Goal: Check status: Check status

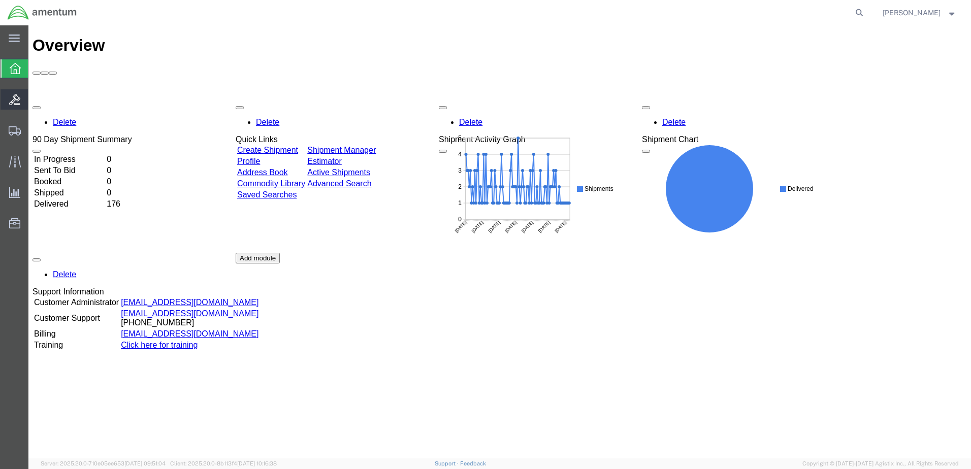
click at [13, 98] on icon at bounding box center [14, 99] width 11 height 11
click at [17, 72] on icon at bounding box center [15, 68] width 11 height 11
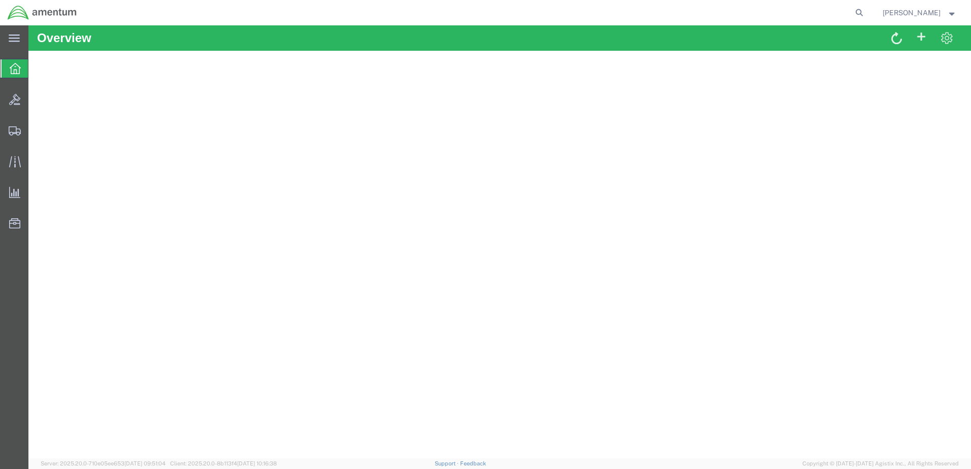
click at [16, 70] on icon at bounding box center [15, 68] width 11 height 11
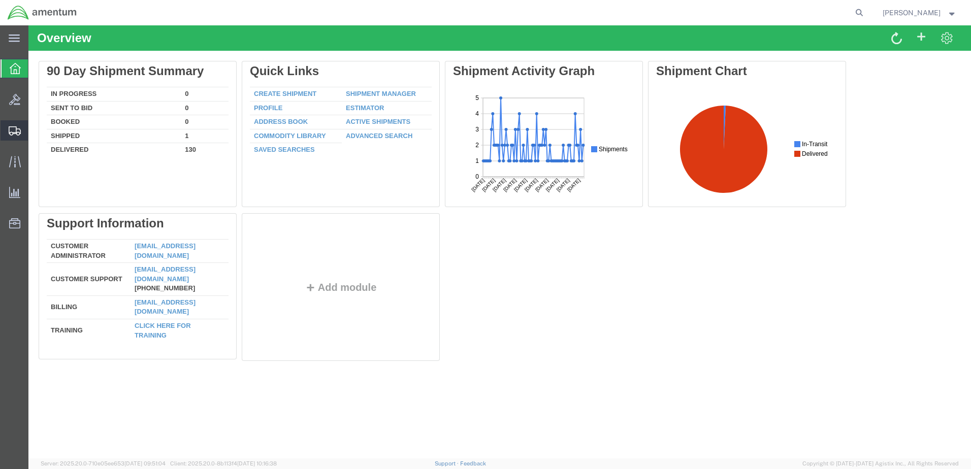
click at [35, 135] on span "Shipments" at bounding box center [31, 130] width 7 height 20
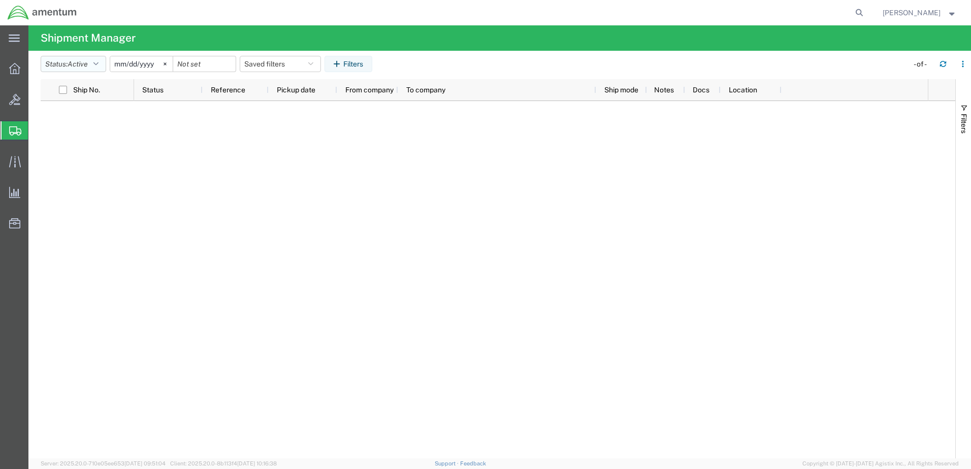
click at [81, 66] on span "Active" at bounding box center [78, 64] width 20 height 8
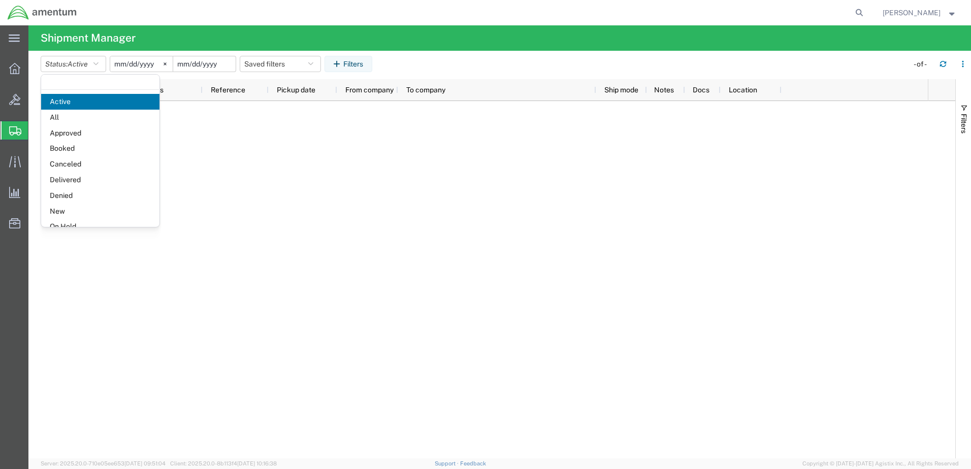
click at [191, 70] on input "date" at bounding box center [204, 63] width 62 height 15
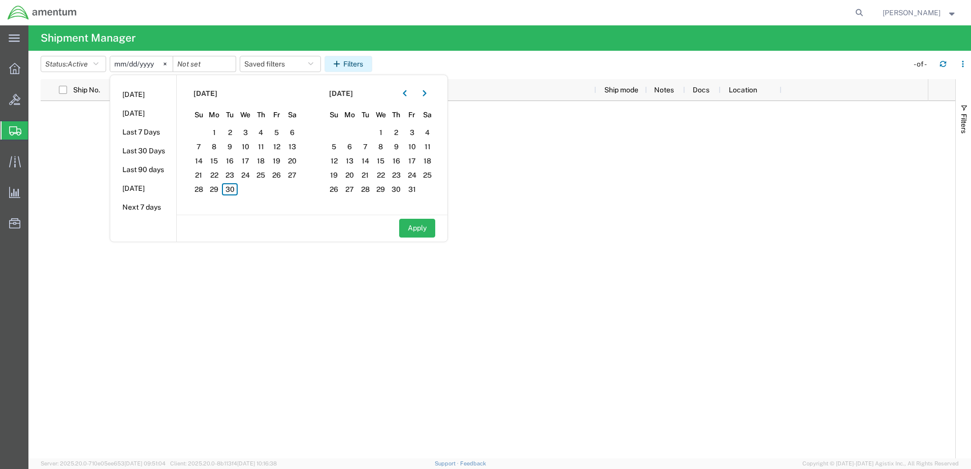
click at [343, 61] on icon "button" at bounding box center [338, 63] width 10 height 7
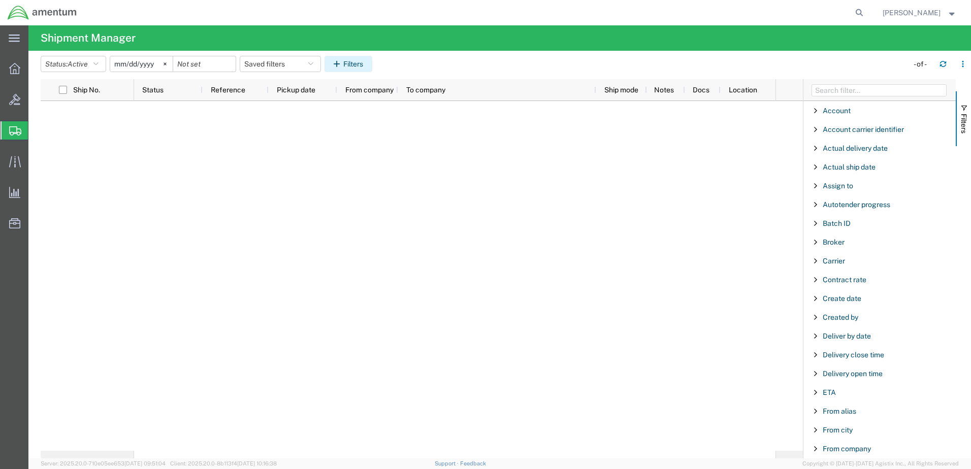
click at [357, 63] on button "Filters" at bounding box center [348, 64] width 48 height 16
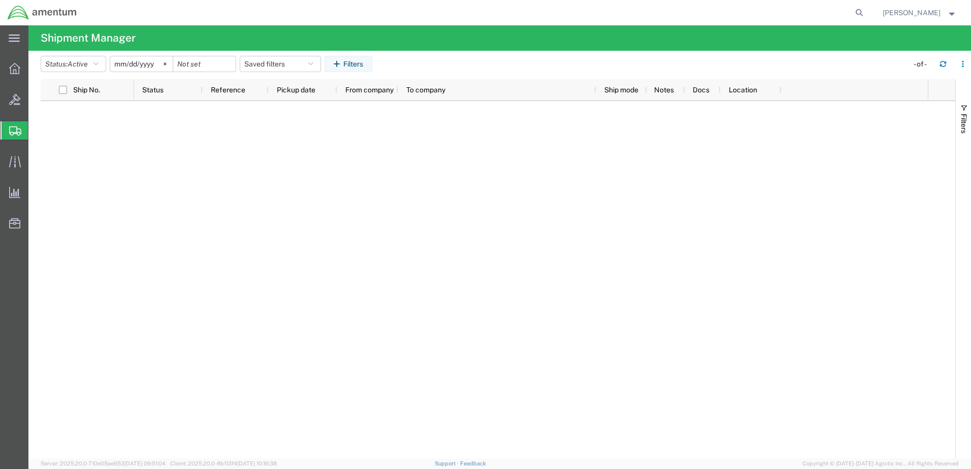
click at [138, 64] on input "[DATE]" at bounding box center [141, 63] width 62 height 15
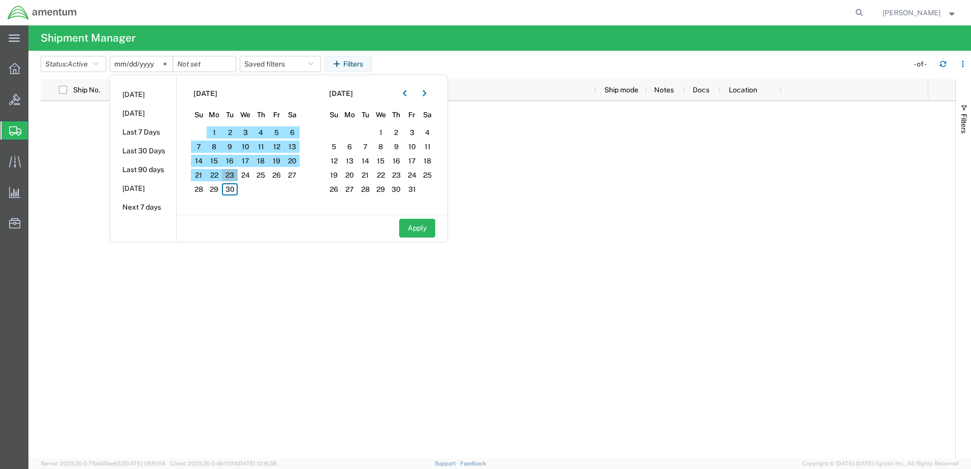
click at [230, 175] on span "23" at bounding box center [230, 175] width 16 height 12
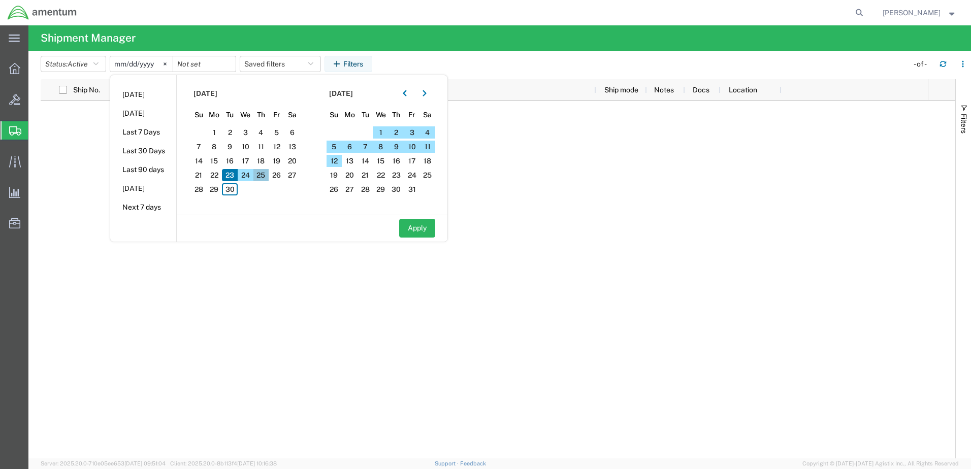
click at [260, 173] on span "25" at bounding box center [261, 175] width 16 height 12
click at [262, 174] on span "25" at bounding box center [261, 175] width 16 height 12
click at [284, 177] on span "26" at bounding box center [277, 175] width 16 height 12
click at [264, 175] on span "25" at bounding box center [261, 175] width 16 height 12
click at [248, 174] on span "24" at bounding box center [246, 175] width 16 height 12
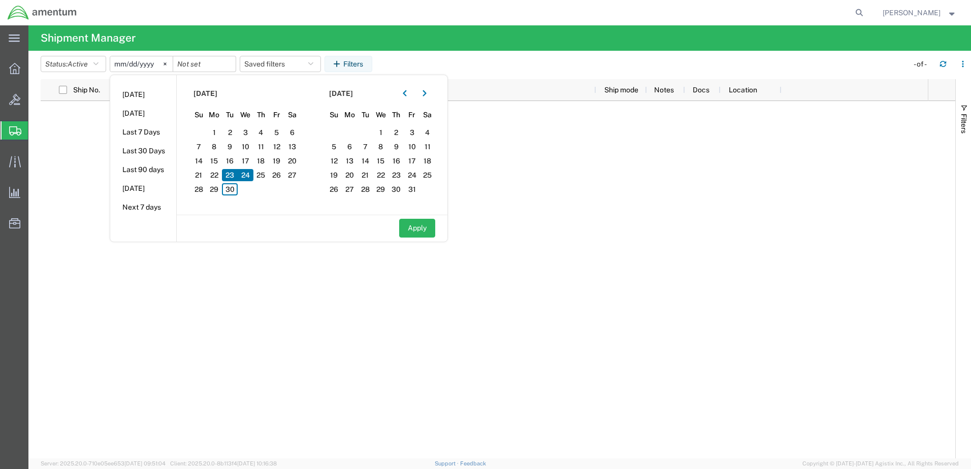
click at [236, 176] on span "23" at bounding box center [230, 175] width 16 height 12
click at [230, 180] on span "23" at bounding box center [230, 175] width 16 height 12
click at [248, 177] on span "24" at bounding box center [246, 175] width 16 height 12
click at [420, 231] on button "Apply" at bounding box center [417, 228] width 36 height 19
type input "2025-09-23"
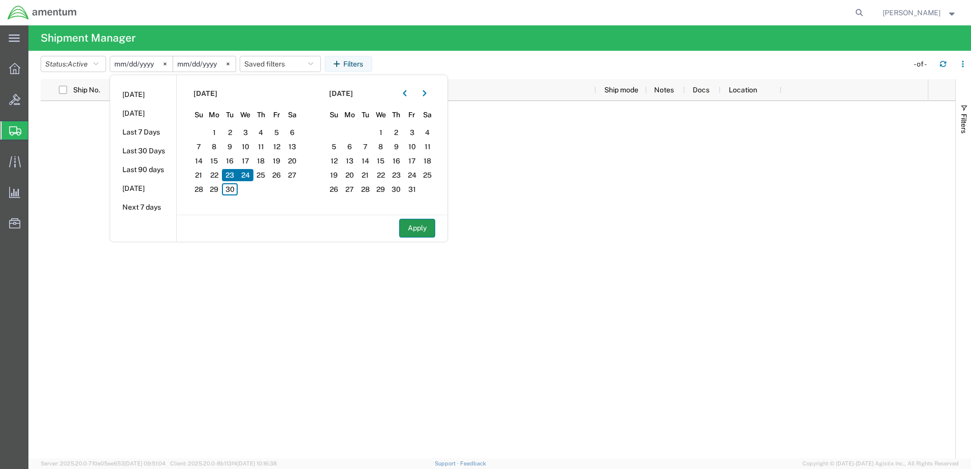
type input "[DATE]"
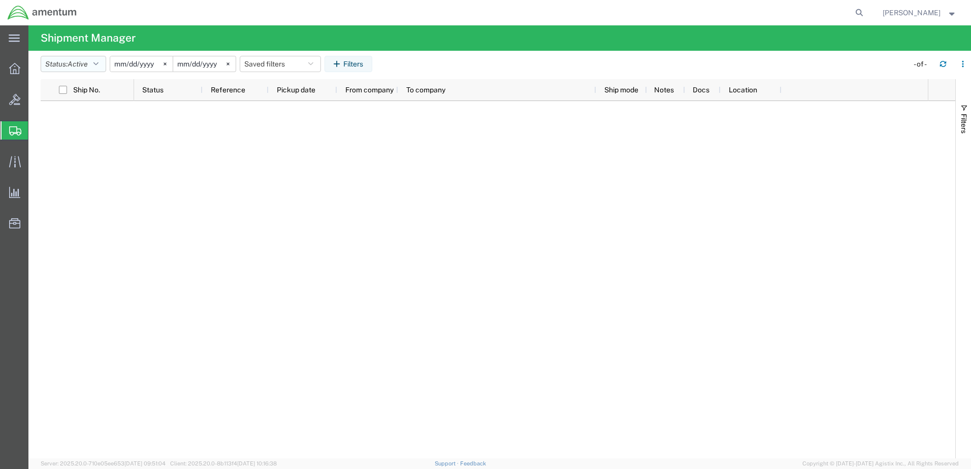
click at [102, 64] on button "Status: Active" at bounding box center [73, 64] width 65 height 16
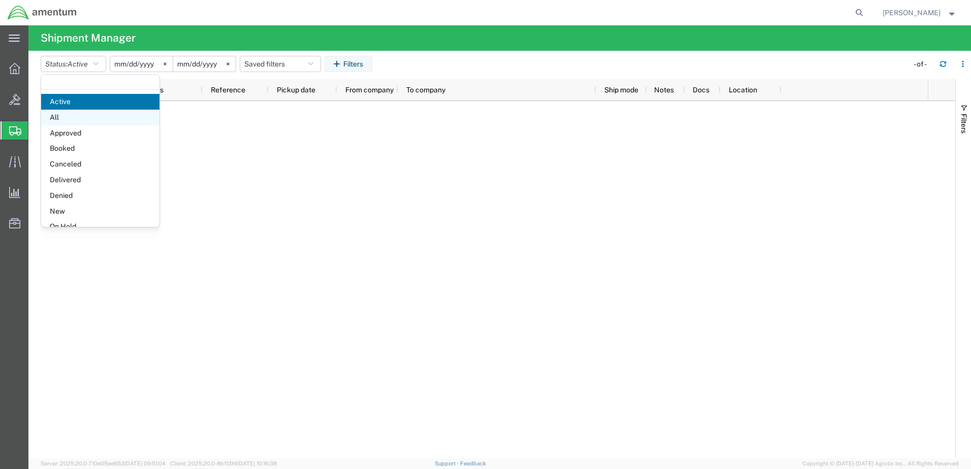
click at [64, 114] on span "All" at bounding box center [100, 118] width 118 height 16
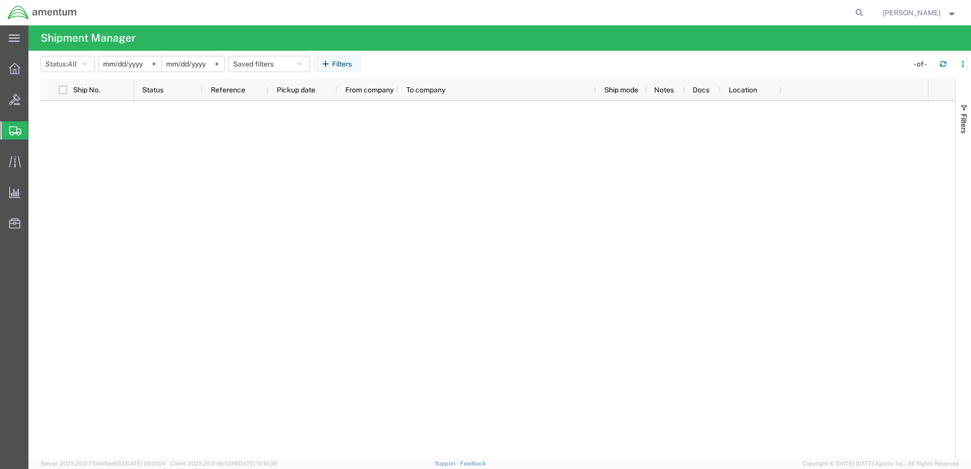
click at [129, 66] on input "2025-09-23" at bounding box center [130, 63] width 62 height 15
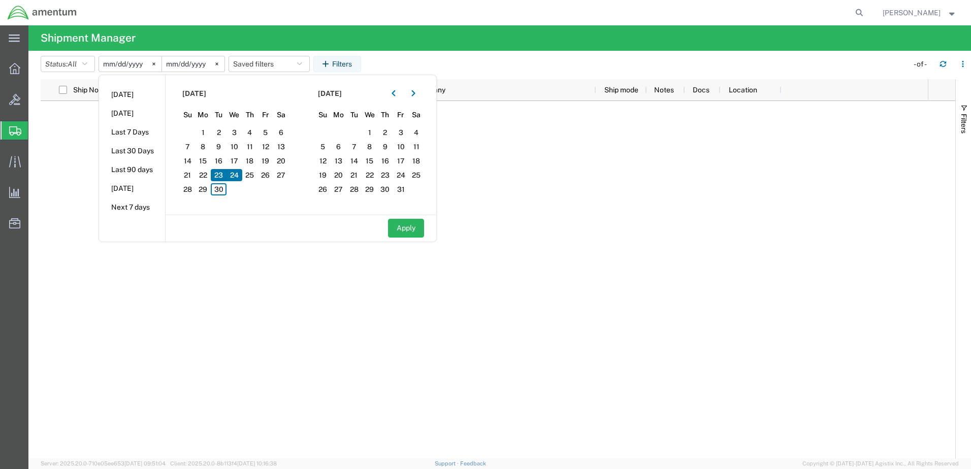
click at [129, 66] on input "2025-09-23" at bounding box center [130, 63] width 62 height 15
click at [407, 223] on button "Apply" at bounding box center [406, 228] width 36 height 19
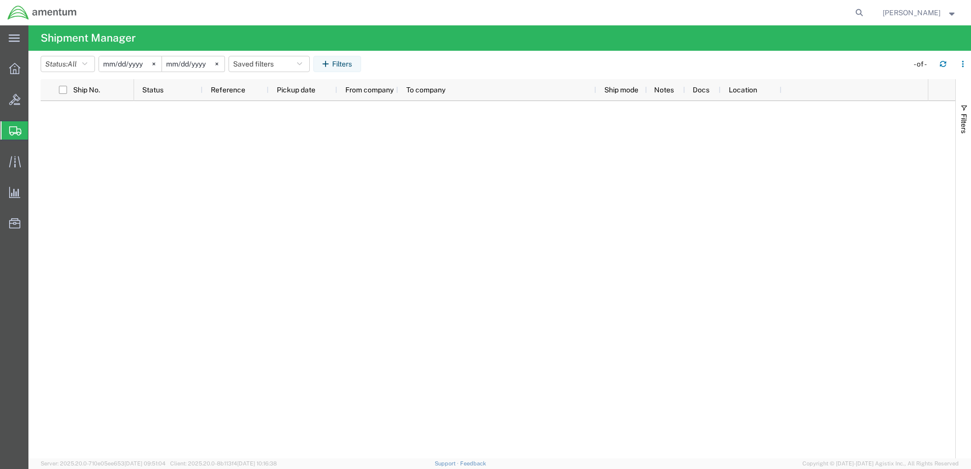
drag, startPoint x: 233, startPoint y: 266, endPoint x: 0, endPoint y: 123, distance: 273.9
click at [232, 265] on div at bounding box center [530, 279] width 793 height 357
click at [36, 132] on span "Shipments" at bounding box center [32, 130] width 8 height 20
click at [9, 37] on icon at bounding box center [14, 39] width 11 height 8
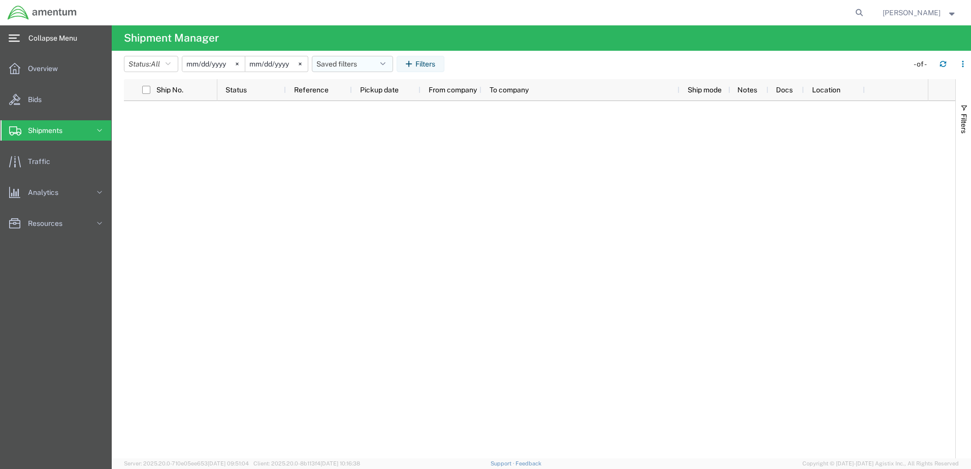
click at [385, 64] on icon "button" at bounding box center [382, 63] width 5 height 7
click at [433, 56] on button "Filters" at bounding box center [420, 64] width 48 height 16
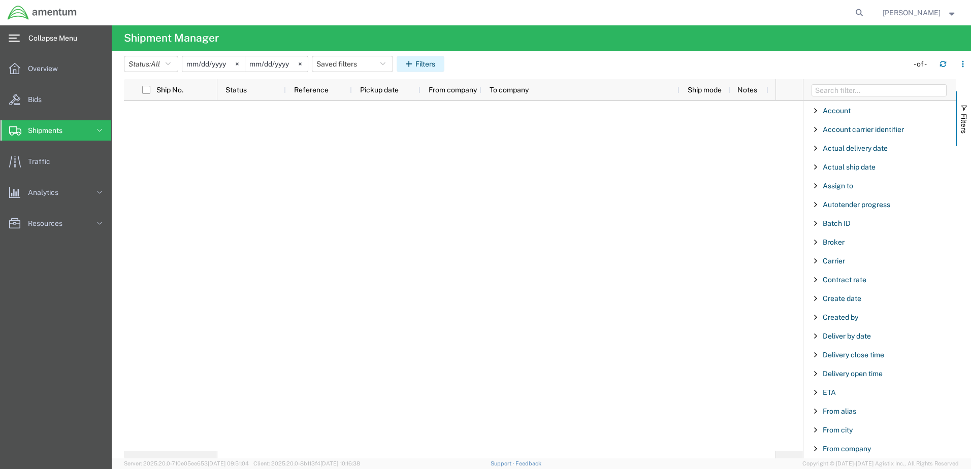
click at [424, 65] on button "Filters" at bounding box center [420, 64] width 48 height 16
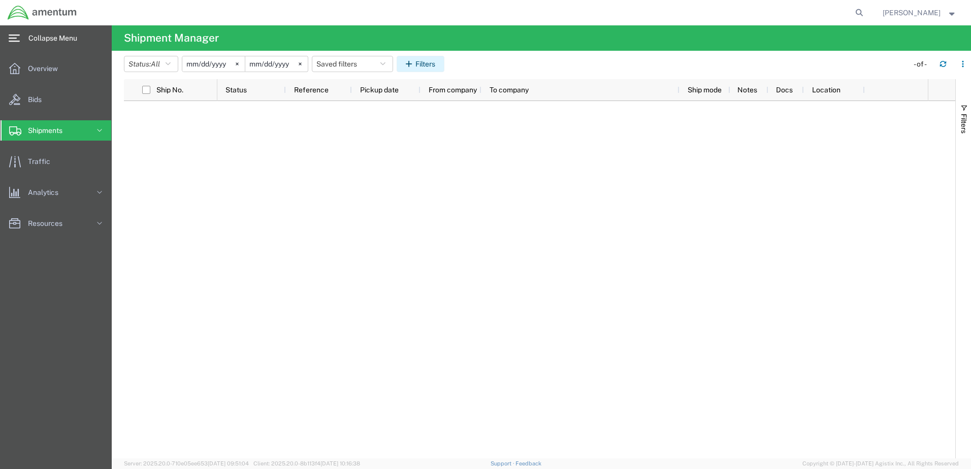
click at [424, 65] on button "Filters" at bounding box center [420, 64] width 48 height 16
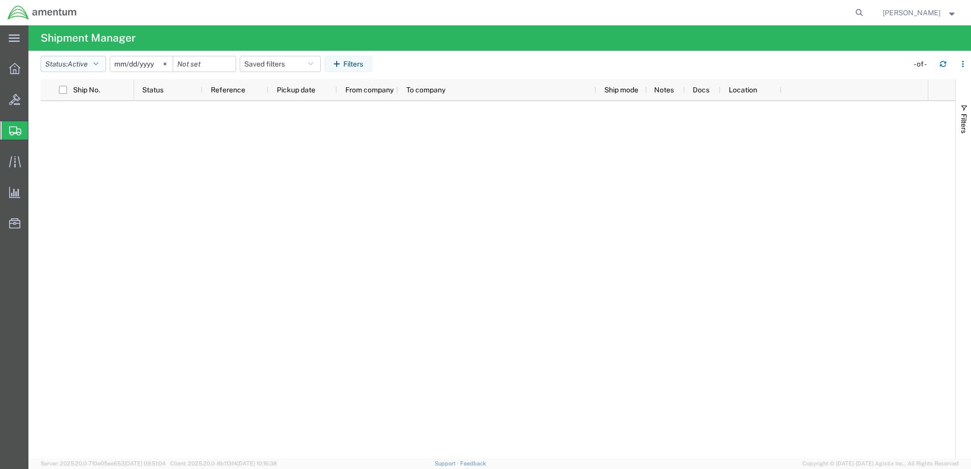
click at [98, 65] on icon "button" at bounding box center [95, 63] width 5 height 7
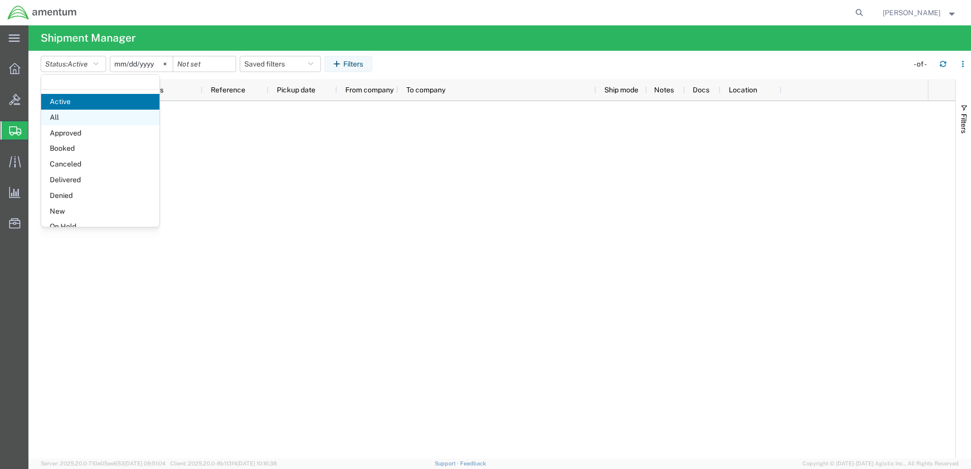
click at [77, 118] on span "All" at bounding box center [100, 118] width 118 height 16
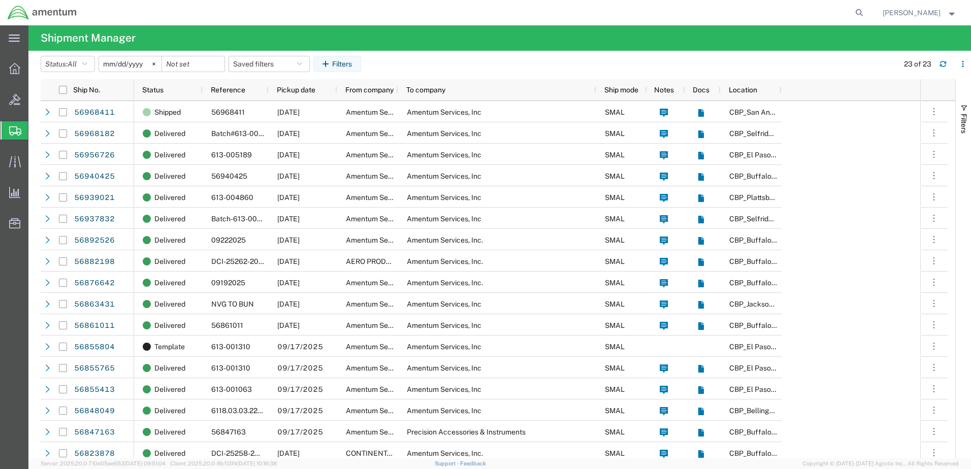
click at [131, 60] on input "[DATE]" at bounding box center [130, 63] width 62 height 15
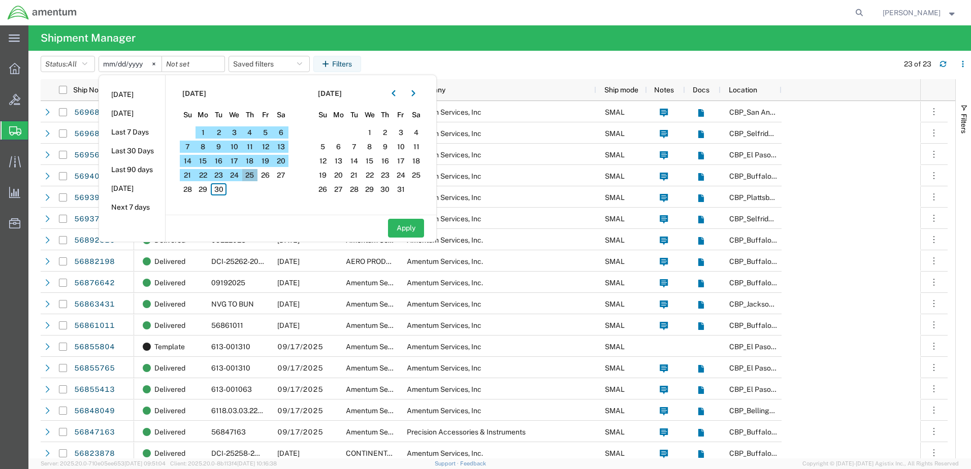
click at [256, 173] on span "25" at bounding box center [250, 175] width 16 height 12
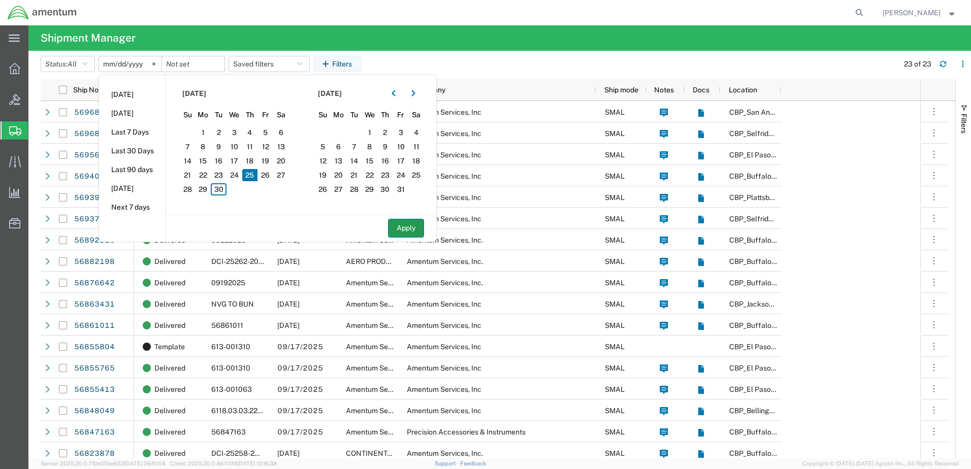
click at [406, 229] on button "Apply" at bounding box center [406, 228] width 36 height 19
type input "[DATE]"
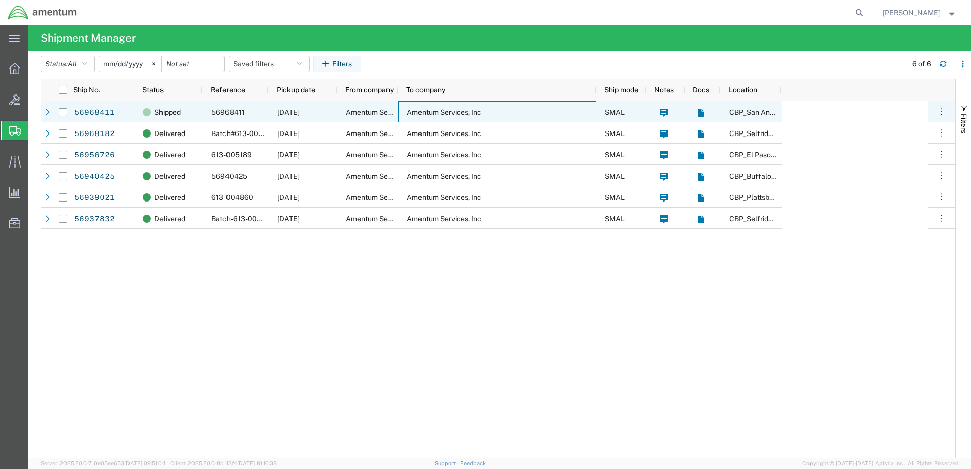
click at [504, 113] on div "Amentum Services, Inc" at bounding box center [497, 111] width 198 height 21
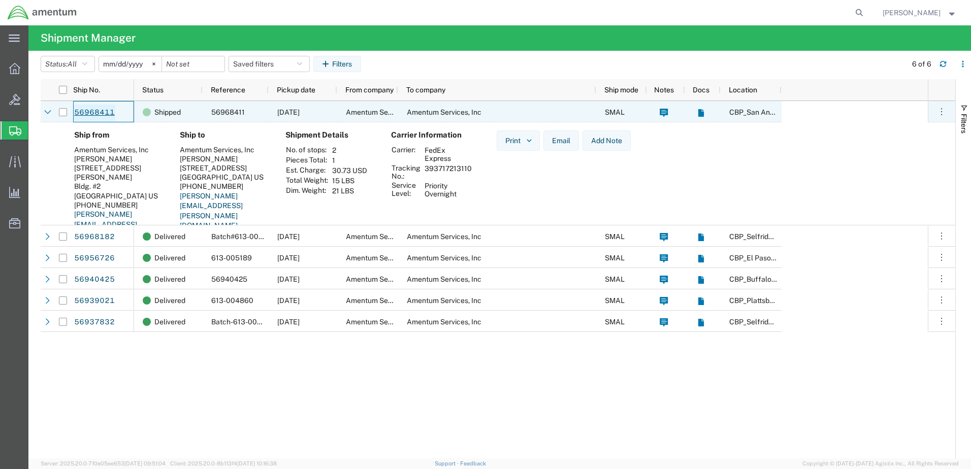
click at [84, 112] on link "56968411" at bounding box center [95, 113] width 42 height 16
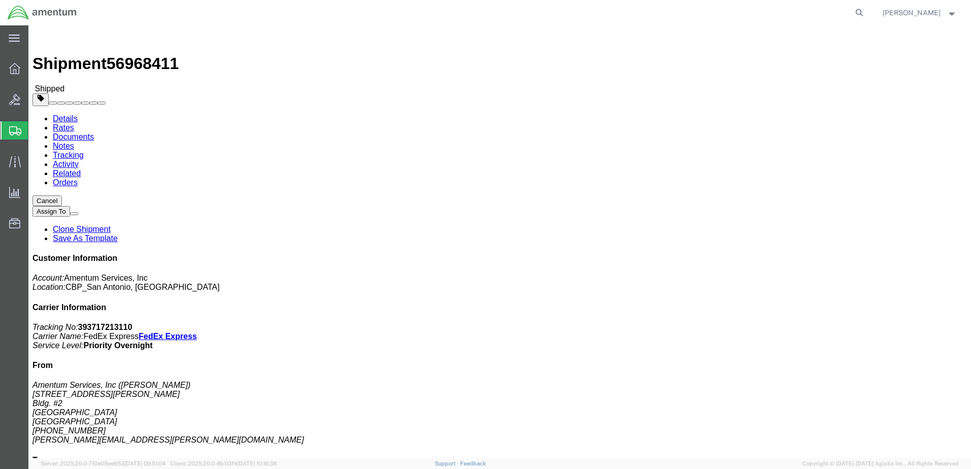
click link "Tracking"
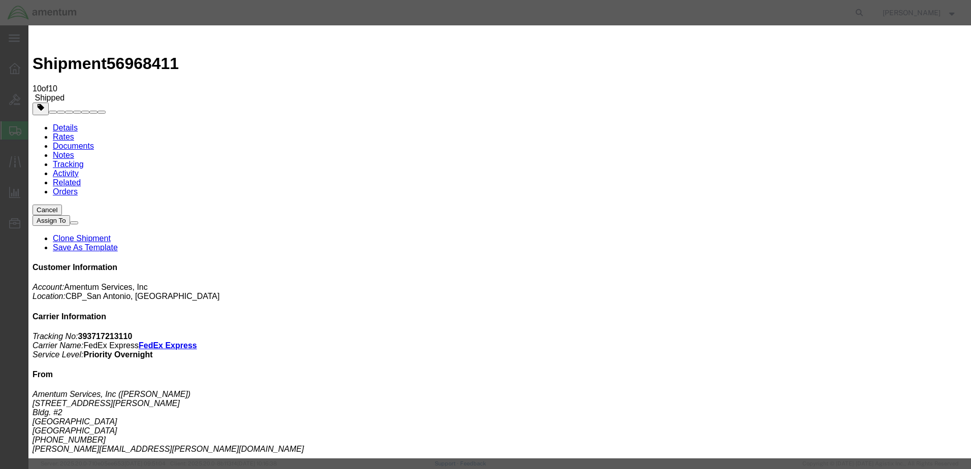
drag, startPoint x: 478, startPoint y: 143, endPoint x: 486, endPoint y: 181, distance: 39.5
drag, startPoint x: 423, startPoint y: 125, endPoint x: 554, endPoint y: 305, distance: 222.8
drag, startPoint x: 388, startPoint y: 189, endPoint x: 483, endPoint y: 215, distance: 98.5
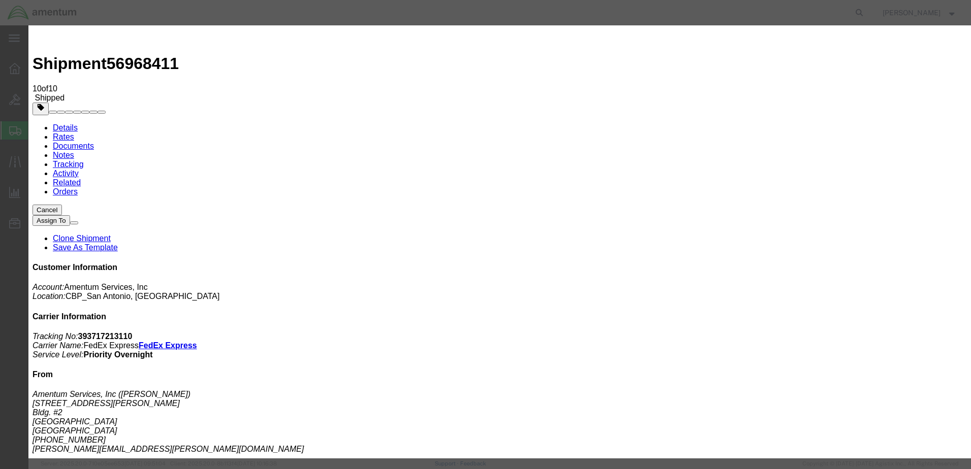
drag, startPoint x: 442, startPoint y: 160, endPoint x: 471, endPoint y: 201, distance: 50.6
drag, startPoint x: 441, startPoint y: 153, endPoint x: 487, endPoint y: 226, distance: 86.3
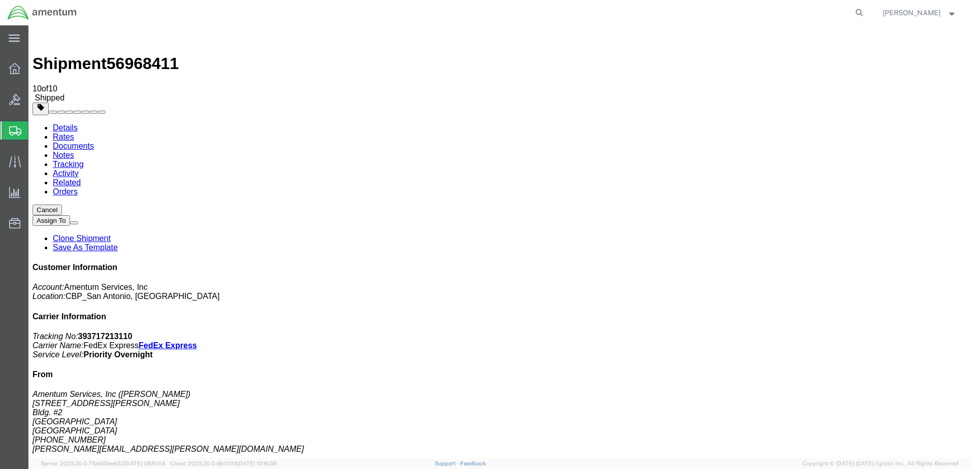
drag, startPoint x: 277, startPoint y: 172, endPoint x: 285, endPoint y: 171, distance: 7.7
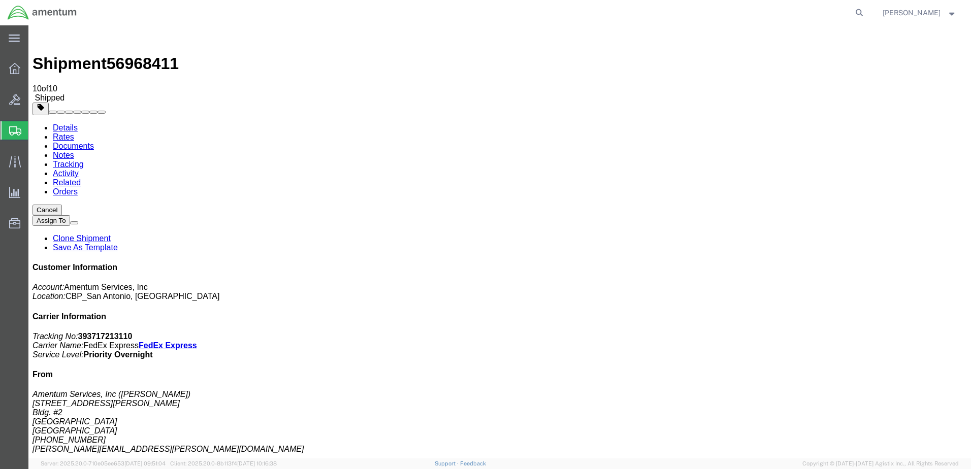
click at [74, 151] on link "Notes" at bounding box center [63, 155] width 21 height 9
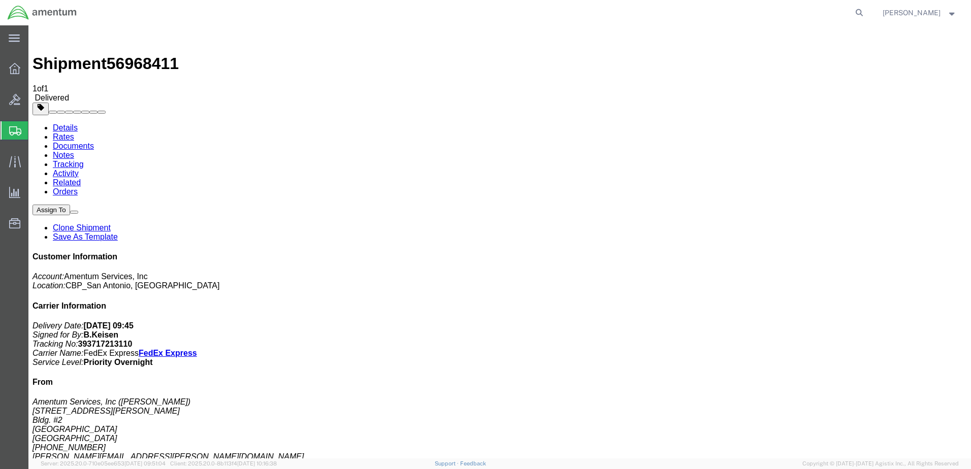
click at [70, 123] on link "Details" at bounding box center [65, 127] width 25 height 9
click img
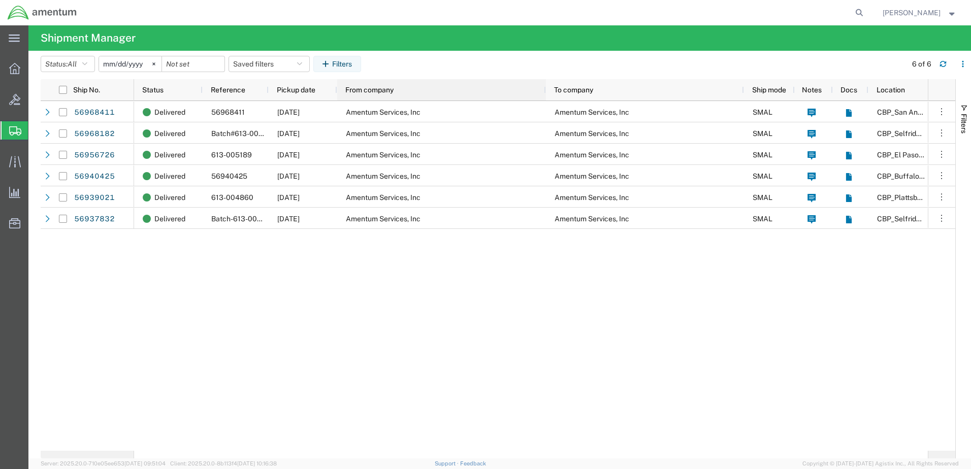
drag, startPoint x: 396, startPoint y: 92, endPoint x: 544, endPoint y: 96, distance: 147.8
click at [544, 96] on div at bounding box center [545, 89] width 4 height 21
click at [135, 65] on input "[DATE]" at bounding box center [130, 63] width 62 height 15
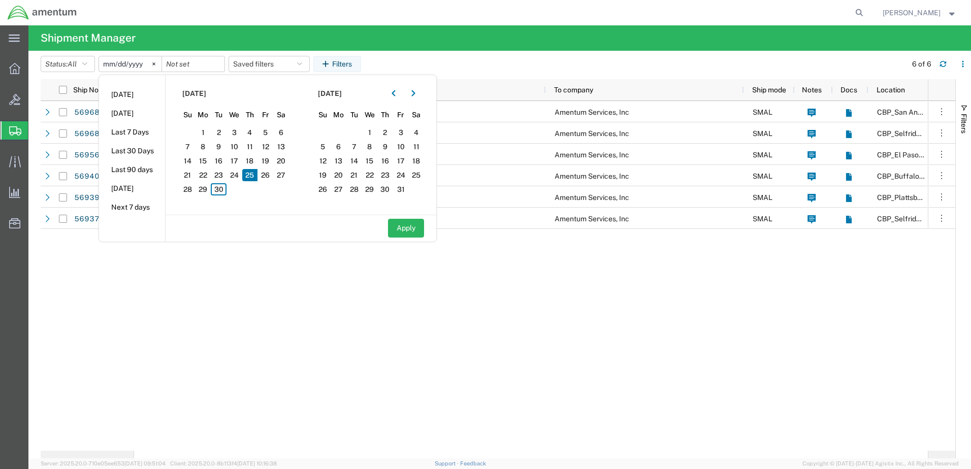
click at [135, 65] on input "[DATE]" at bounding box center [130, 63] width 62 height 15
click at [304, 365] on div "Delivered 56968411 [DATE] Amentum Services, Inc Amentum Services, Inc SMAL [GEO…" at bounding box center [530, 276] width 793 height 350
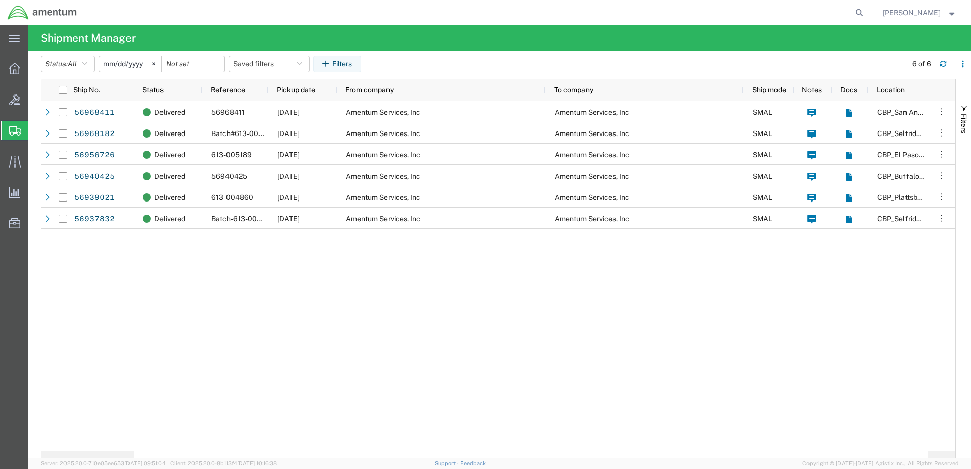
click at [122, 63] on input "[DATE]" at bounding box center [130, 63] width 62 height 15
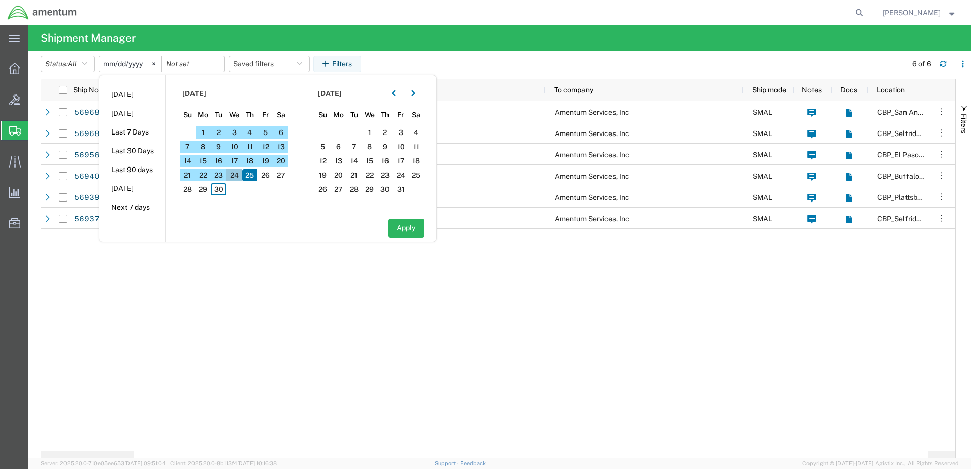
click at [235, 175] on span "24" at bounding box center [234, 175] width 16 height 12
click at [288, 176] on span "27" at bounding box center [281, 175] width 16 height 12
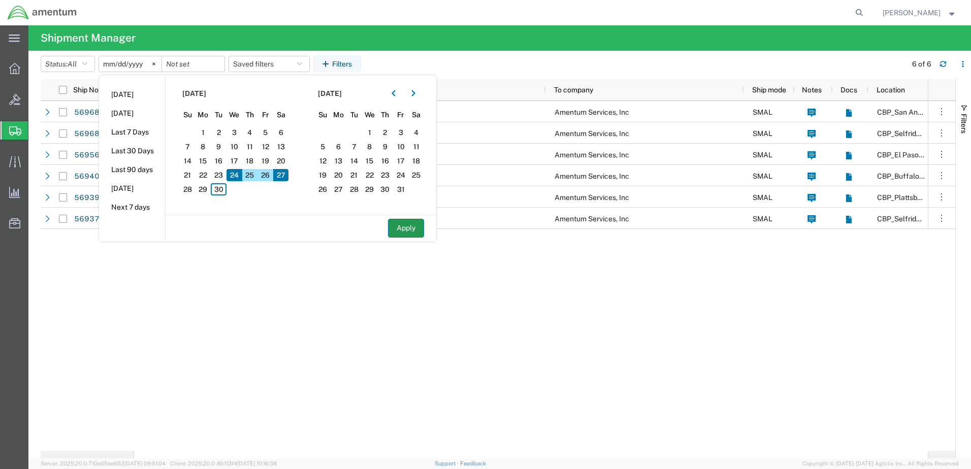
click at [397, 227] on button "Apply" at bounding box center [406, 228] width 36 height 19
type input "[DATE]"
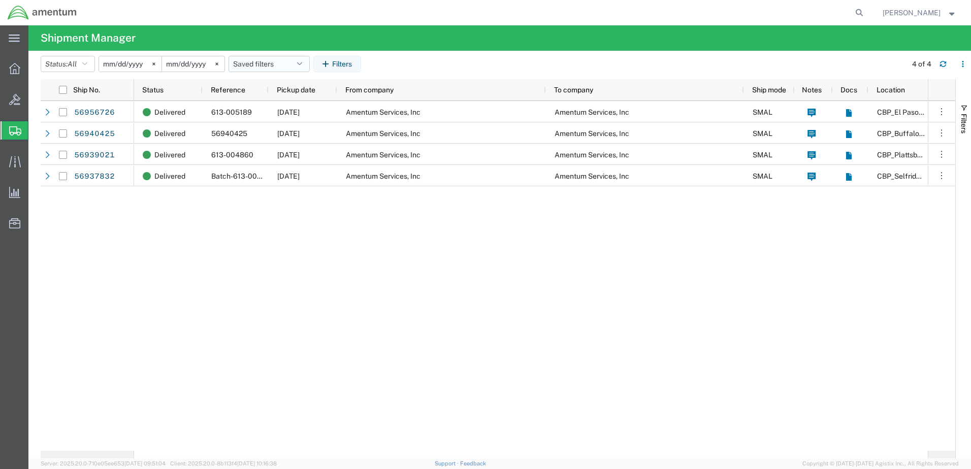
click at [302, 62] on icon "button" at bounding box center [299, 63] width 5 height 7
click at [328, 61] on icon "button" at bounding box center [327, 63] width 10 height 7
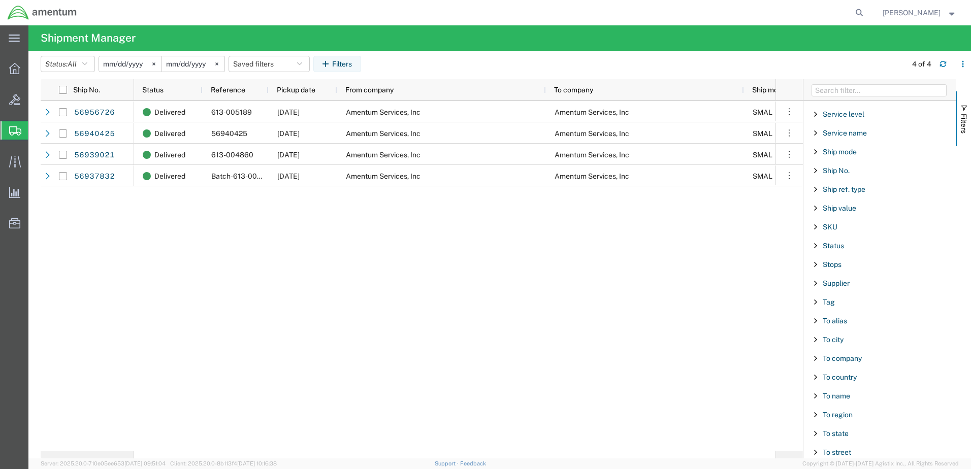
scroll to position [863, 0]
click at [820, 282] on div "To city" at bounding box center [879, 281] width 152 height 18
click at [859, 327] on input "Filter Value" at bounding box center [882, 323] width 133 height 12
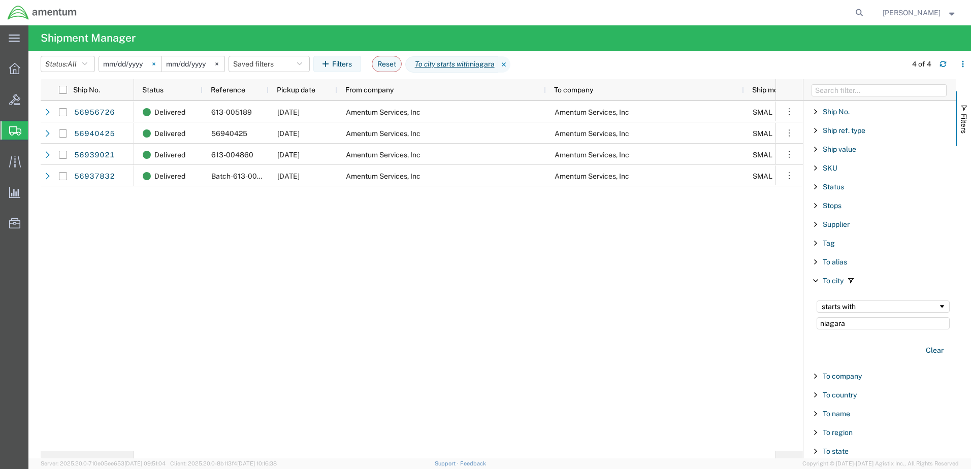
type input "niagara"
click at [161, 63] on svg-icon at bounding box center [153, 63] width 15 height 15
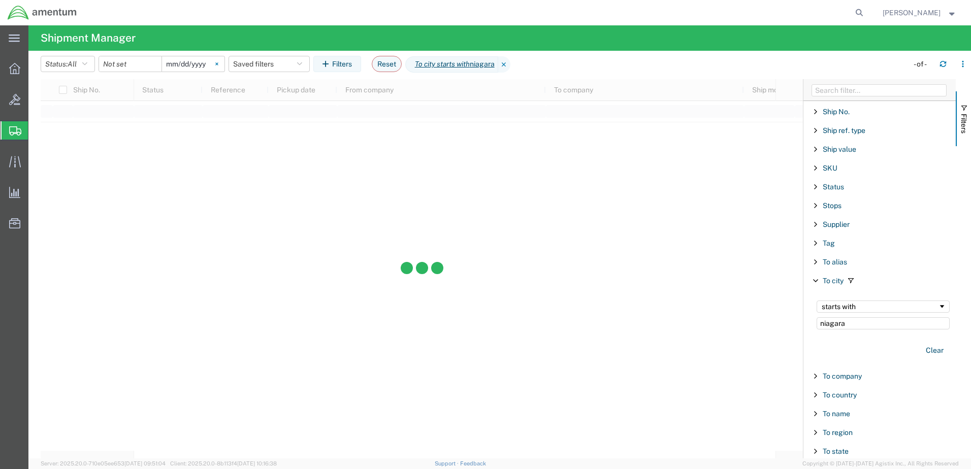
click at [218, 64] on icon at bounding box center [216, 63] width 3 height 3
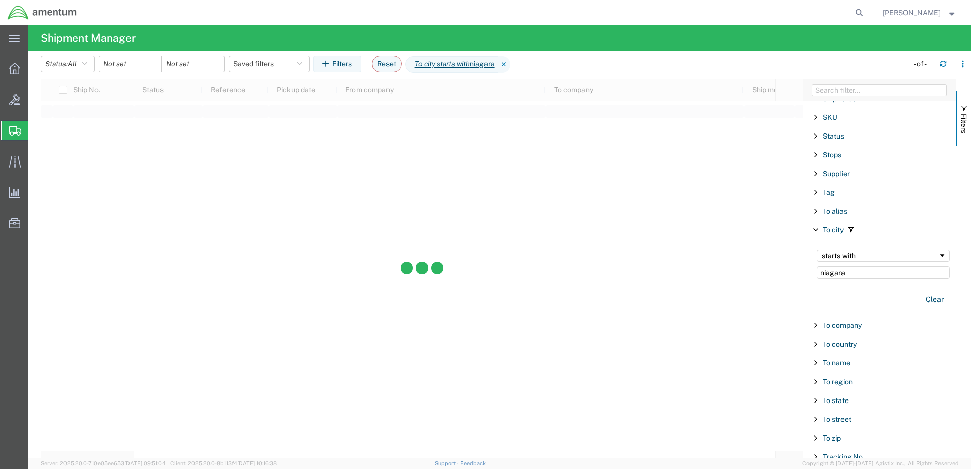
scroll to position [959, 0]
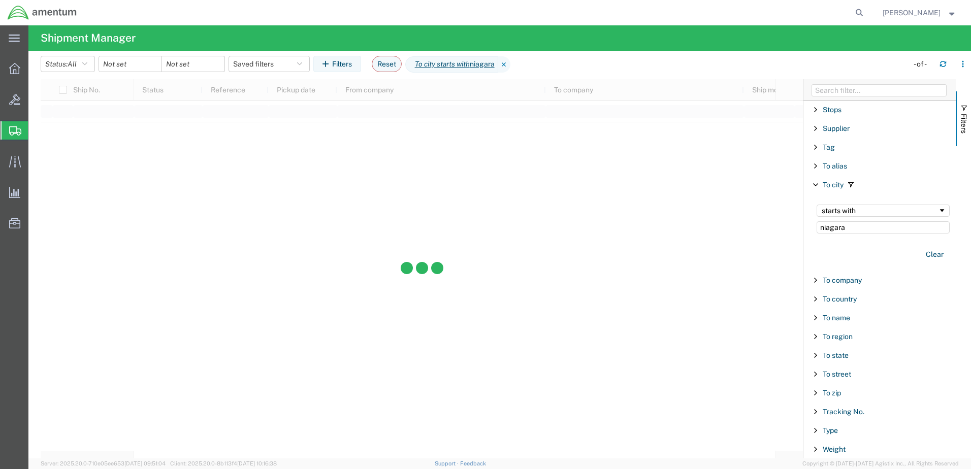
click at [474, 233] on div at bounding box center [422, 268] width 762 height 379
click at [118, 57] on input "date" at bounding box center [130, 63] width 62 height 15
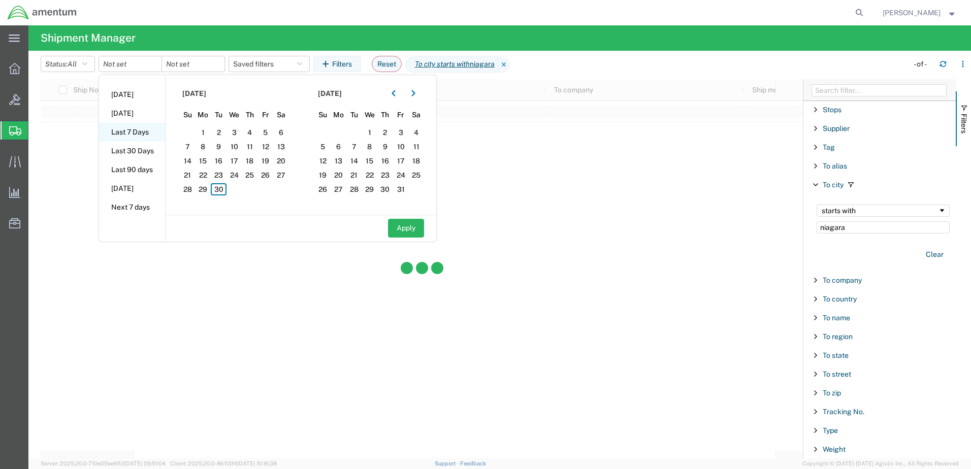
click at [127, 129] on li "Last 7 Days" at bounding box center [132, 132] width 66 height 19
type input "[DATE]"
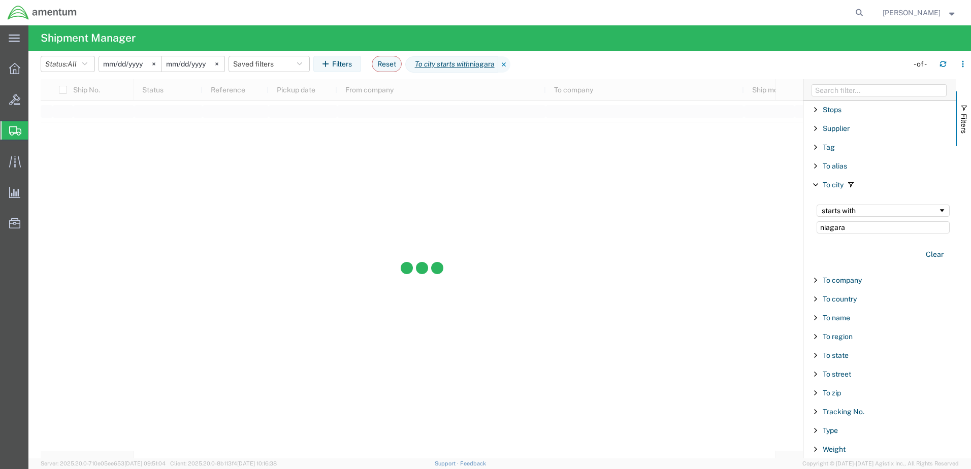
click at [457, 90] on div at bounding box center [422, 268] width 762 height 379
click at [875, 228] on input "niagara" at bounding box center [882, 227] width 133 height 12
click at [930, 252] on button "Clear" at bounding box center [934, 254] width 30 height 17
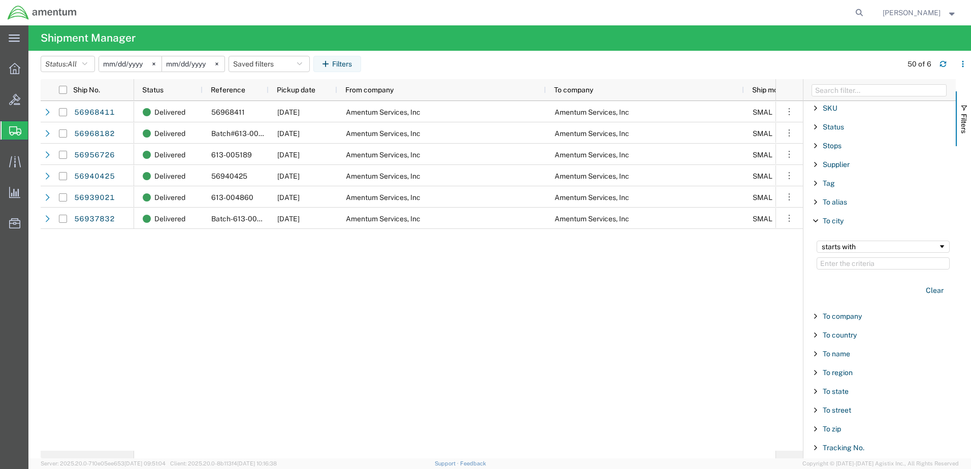
scroll to position [908, 0]
click at [36, 130] on span "Shipments" at bounding box center [32, 130] width 8 height 20
click at [36, 131] on span "Shipments" at bounding box center [32, 130] width 8 height 20
drag, startPoint x: 608, startPoint y: 388, endPoint x: 404, endPoint y: 279, distance: 232.1
click at [608, 388] on div "Delivered 56968411 [DATE] Amentum Services, Inc Amentum Services, Inc SMAL [GEO…" at bounding box center [454, 276] width 641 height 350
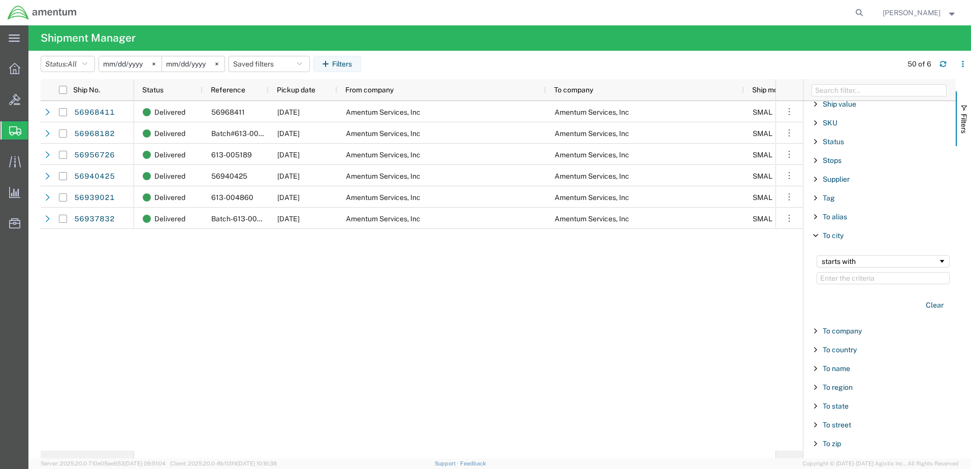
drag, startPoint x: 134, startPoint y: 95, endPoint x: 148, endPoint y: 129, distance: 36.2
click at [164, 97] on div "Status" at bounding box center [168, 89] width 69 height 21
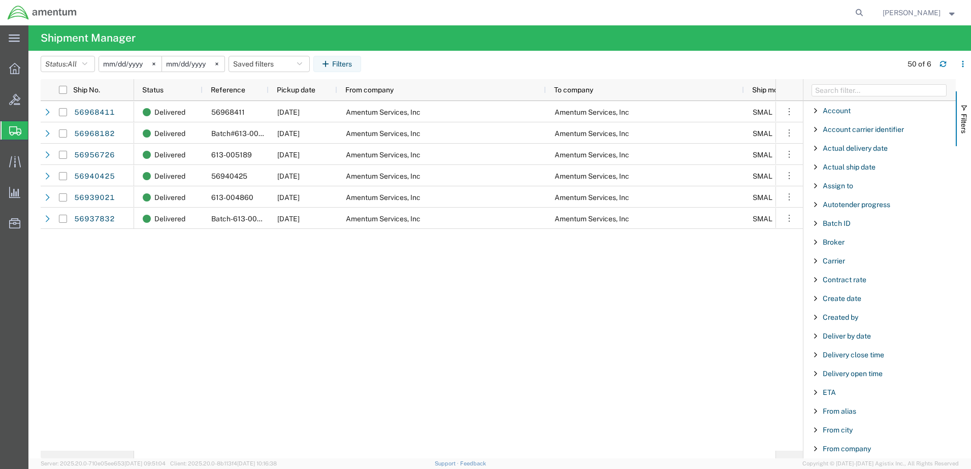
click at [36, 132] on span "Shipments" at bounding box center [32, 130] width 8 height 20
click at [11, 130] on icon at bounding box center [15, 130] width 12 height 9
click at [21, 76] on div at bounding box center [15, 68] width 28 height 20
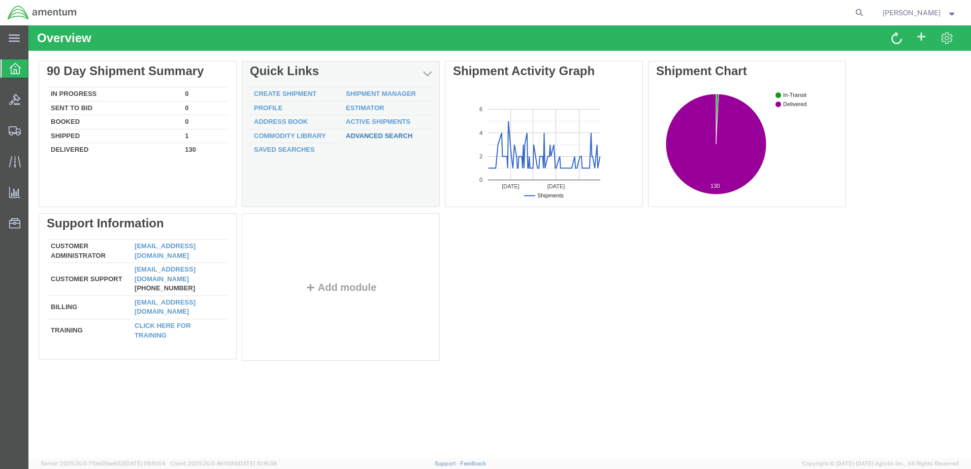
click at [380, 137] on link "Advanced Search" at bounding box center [379, 136] width 66 height 8
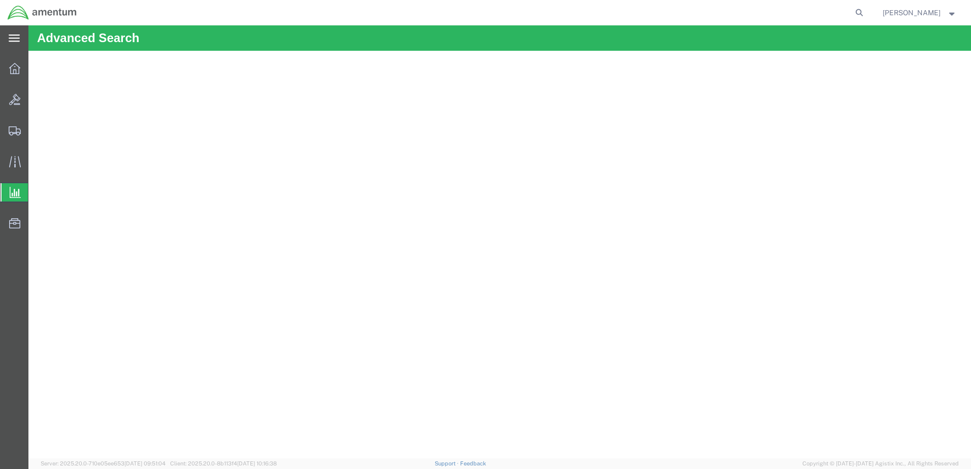
click at [15, 40] on icon at bounding box center [14, 39] width 11 height 8
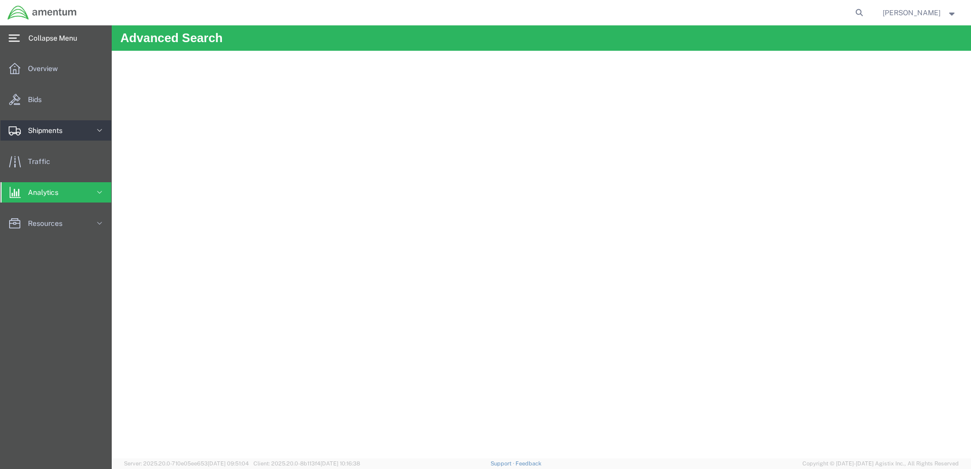
drag, startPoint x: 51, startPoint y: 130, endPoint x: 56, endPoint y: 130, distance: 5.6
click at [51, 130] on span "Shipments" at bounding box center [49, 130] width 42 height 20
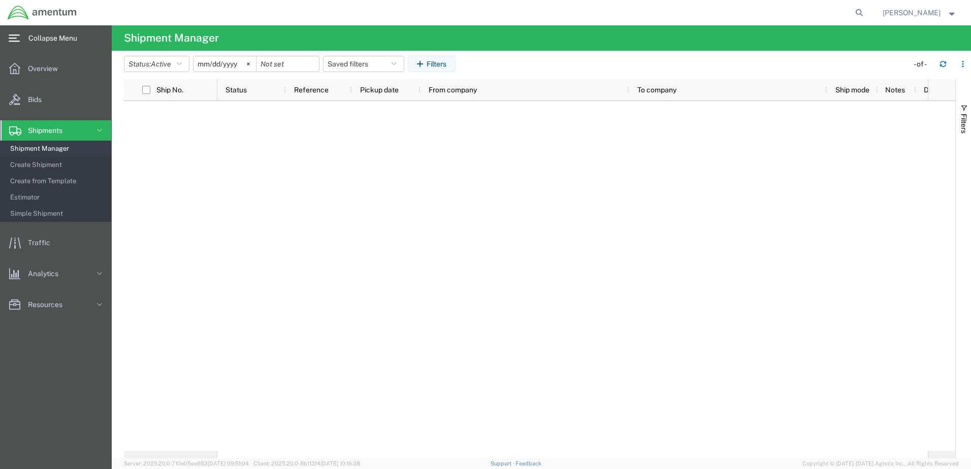
click at [59, 146] on span "Shipment Manager" at bounding box center [57, 149] width 94 height 20
click at [20, 153] on span "Shipment Manager" at bounding box center [57, 149] width 94 height 20
click at [25, 144] on span "Shipment Manager" at bounding box center [57, 149] width 94 height 20
click at [2, 144] on link "Shipment Manager" at bounding box center [55, 149] width 111 height 16
click at [16, 142] on span "Shipment Manager" at bounding box center [57, 149] width 94 height 20
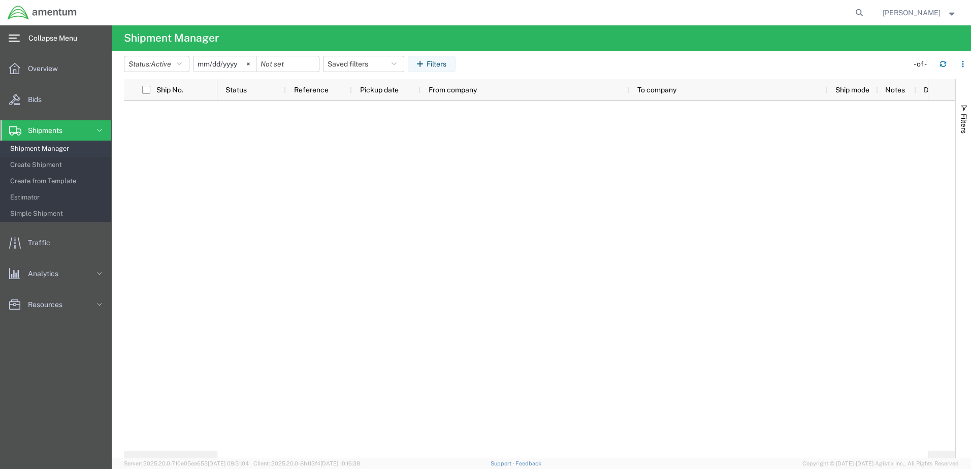
click at [250, 63] on svg-icon at bounding box center [248, 63] width 15 height 15
click at [302, 70] on input "date" at bounding box center [287, 63] width 62 height 15
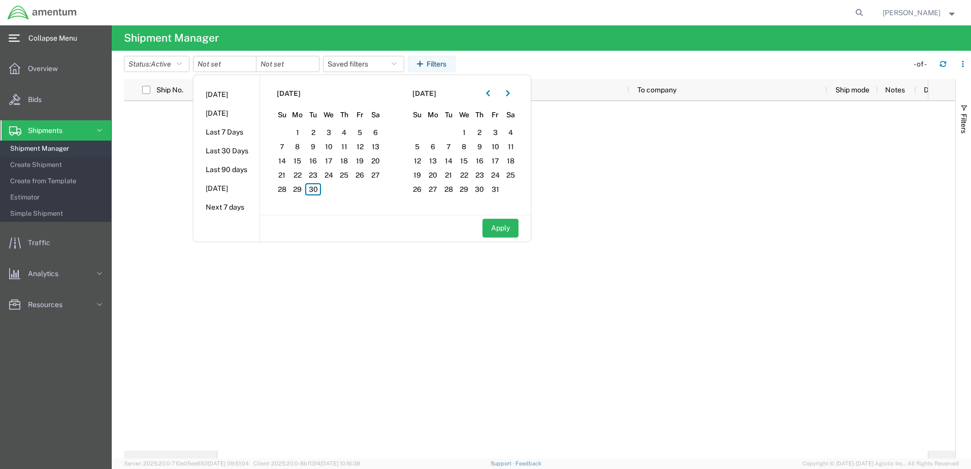
click at [135, 132] on div at bounding box center [539, 276] width 831 height 350
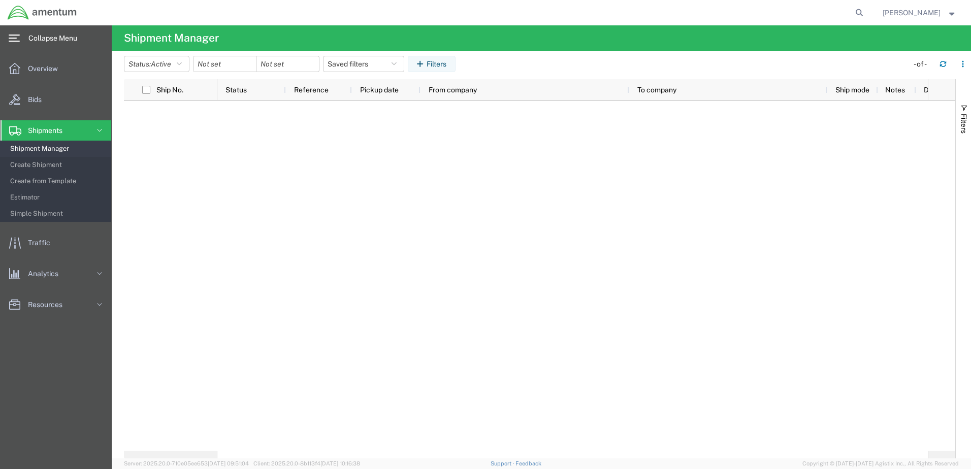
click at [45, 150] on span "Shipment Manager" at bounding box center [57, 149] width 94 height 20
click at [35, 147] on span "Shipment Manager" at bounding box center [57, 149] width 94 height 20
click at [45, 142] on span "Shipment Manager" at bounding box center [57, 149] width 94 height 20
click at [439, 61] on button "Filters" at bounding box center [432, 64] width 48 height 16
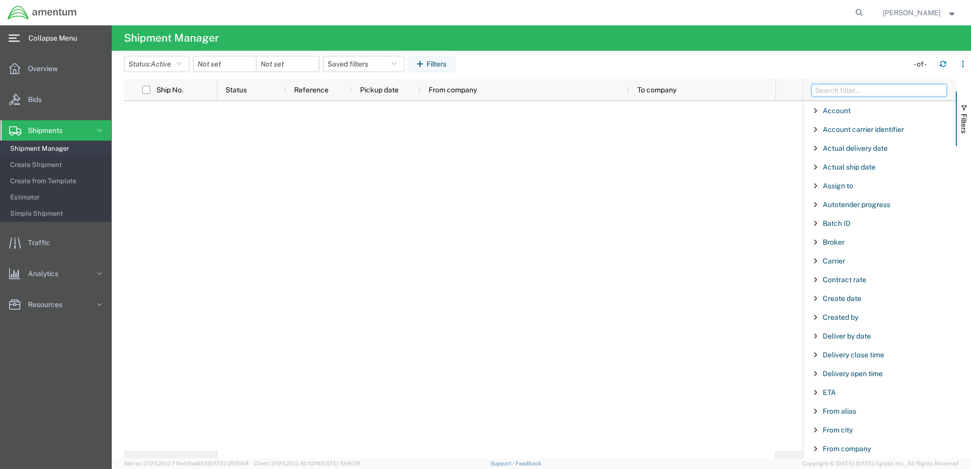
click at [868, 94] on input "Filter Columns Input" at bounding box center [878, 90] width 135 height 12
click at [850, 93] on input "Filter Columns Input" at bounding box center [878, 90] width 135 height 12
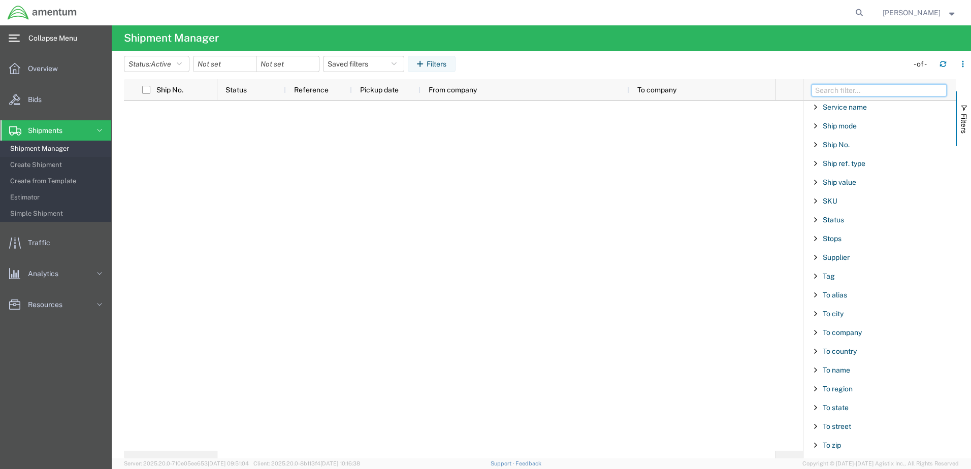
scroll to position [812, 0]
click at [816, 164] on span "Filter List 66 Filters" at bounding box center [815, 162] width 8 height 8
click at [849, 206] on input "Filter Value" at bounding box center [882, 205] width 133 height 12
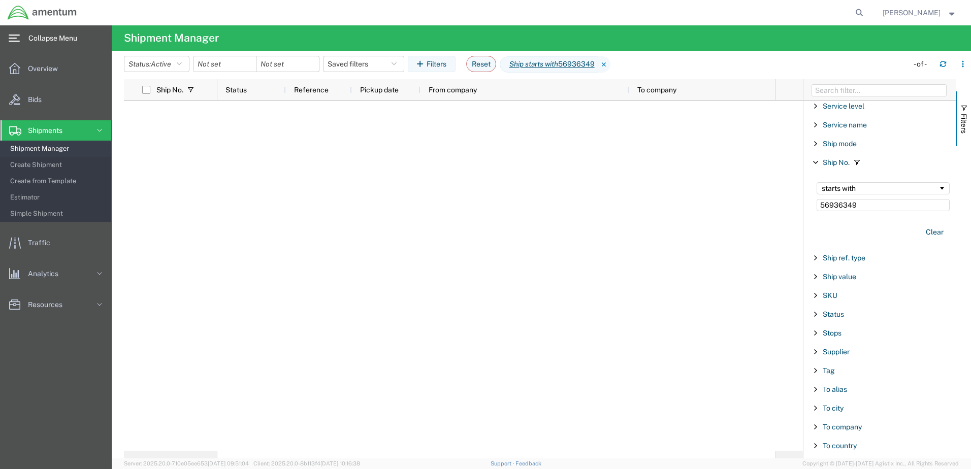
type input "56936349"
click at [18, 67] on icon at bounding box center [14, 68] width 11 height 11
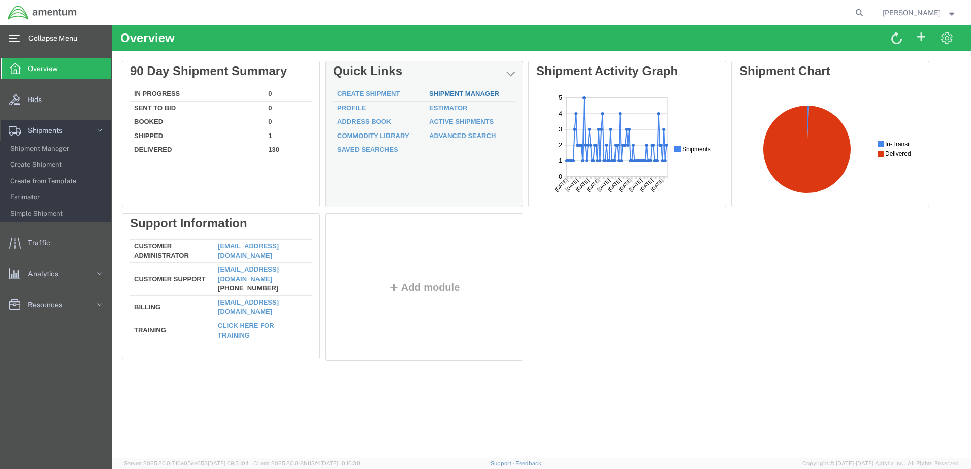
click at [477, 90] on link "Shipment Manager" at bounding box center [464, 94] width 70 height 8
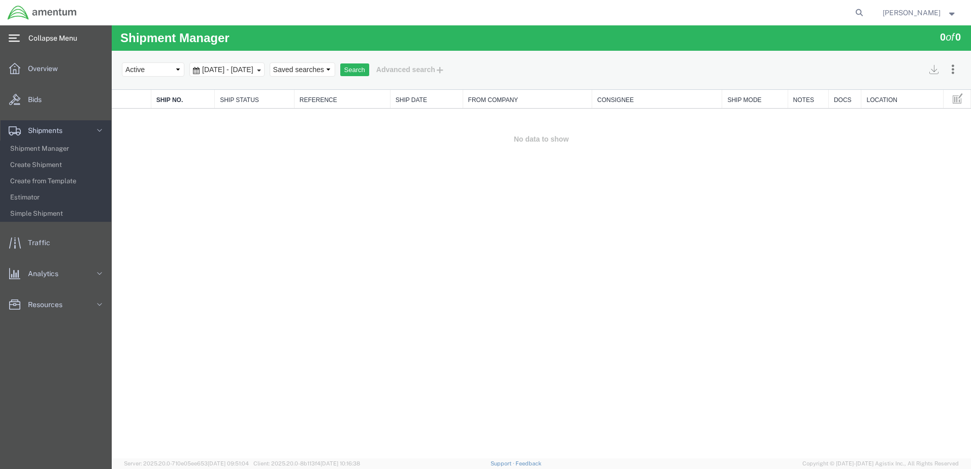
click at [477, 90] on div "Search Assign To Batch Processing Cancel Shipments Consolidate Shipments Select…" at bounding box center [541, 70] width 859 height 39
click at [264, 65] on div "[DATE] - [DATE]" at bounding box center [226, 69] width 75 height 14
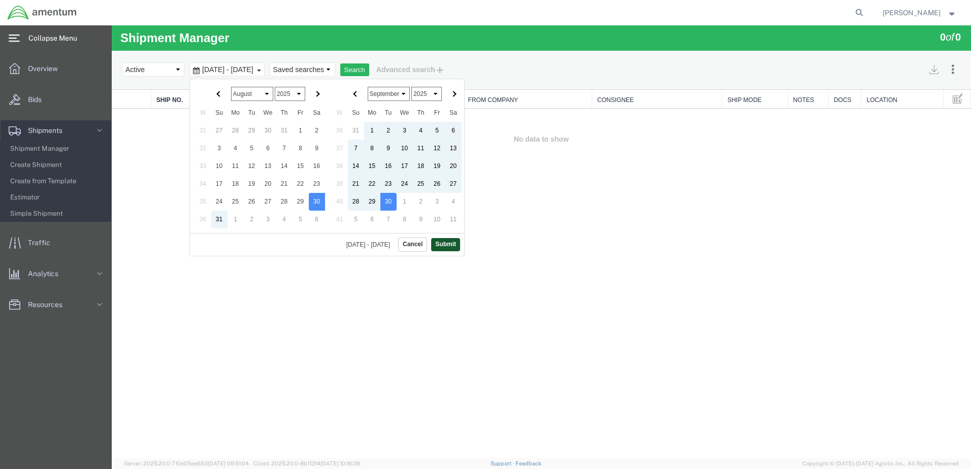
click at [446, 242] on button "Submit" at bounding box center [445, 244] width 29 height 13
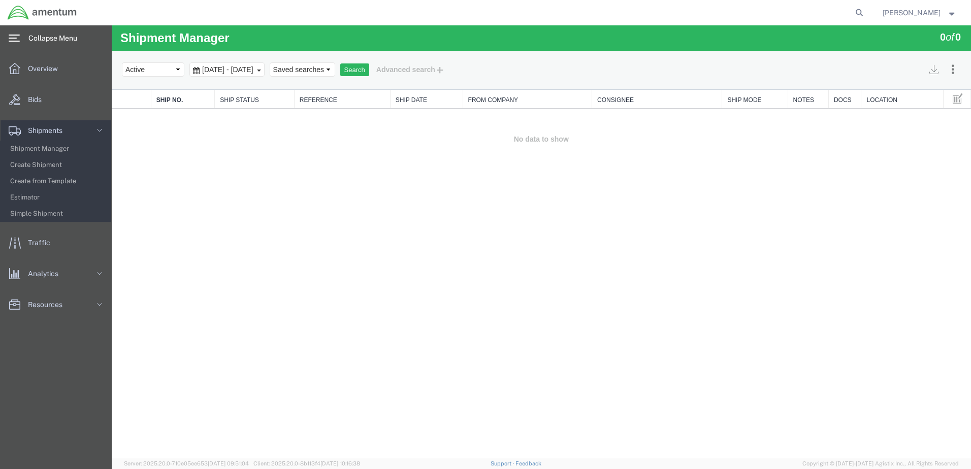
click at [709, 193] on div "Shipment Manager 0 of 0 Search Assign To Batch Processing Cancel Shipments Cons…" at bounding box center [541, 241] width 859 height 433
click at [452, 65] on button "Advanced search" at bounding box center [410, 69] width 83 height 17
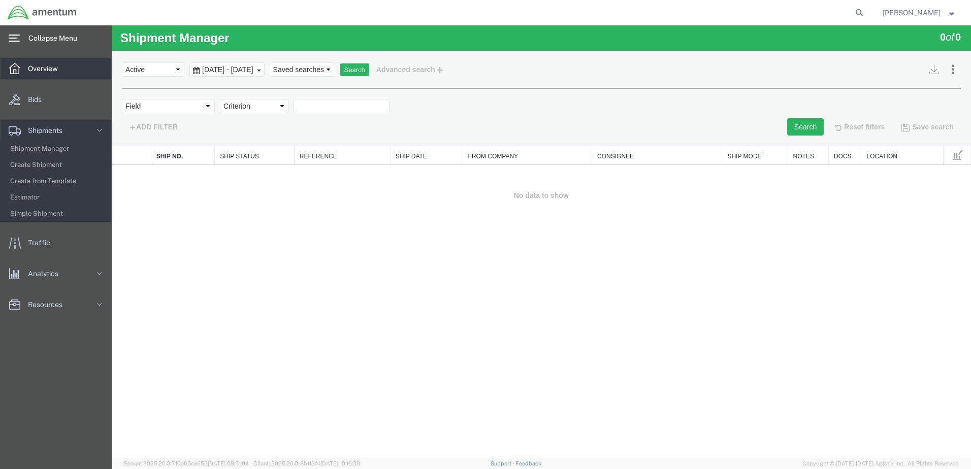
click at [44, 66] on span "Overview" at bounding box center [46, 68] width 37 height 20
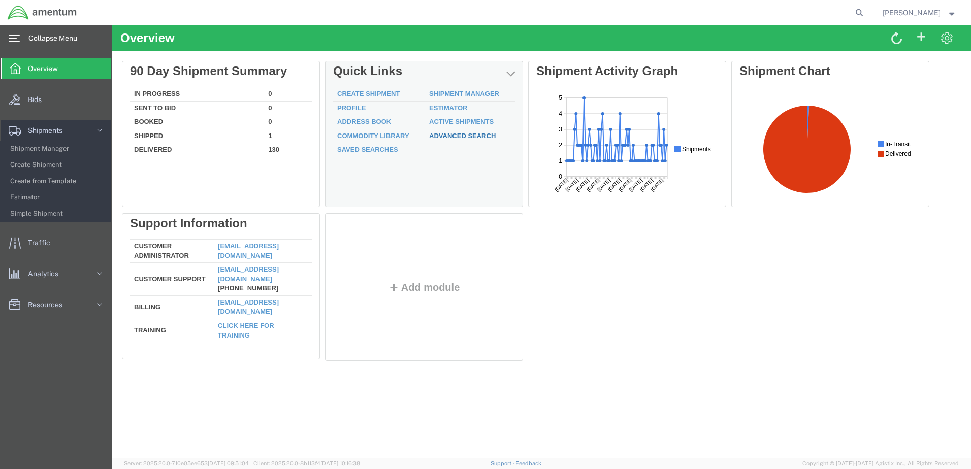
click at [486, 137] on link "Advanced Search" at bounding box center [462, 136] width 66 height 8
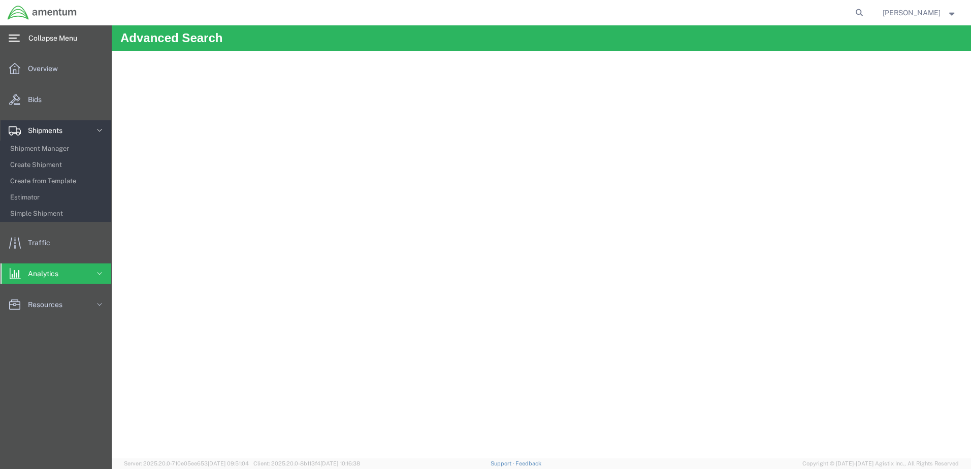
click at [51, 126] on span "Shipments" at bounding box center [49, 130] width 42 height 20
